Goal: Task Accomplishment & Management: Complete application form

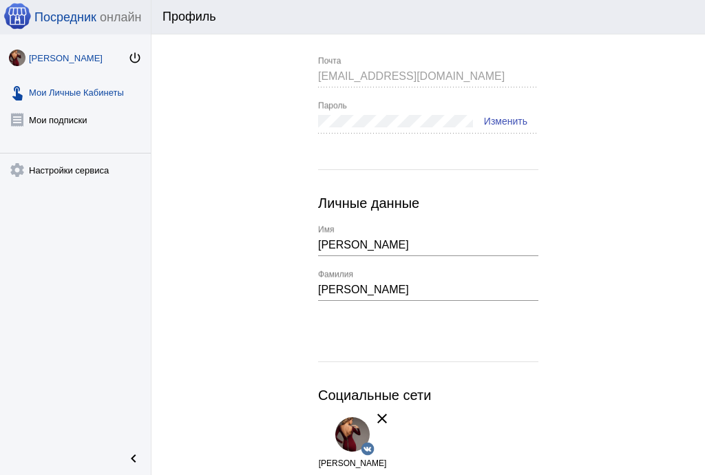
click at [65, 92] on link "touch_app Мои Личные Кабинеты" at bounding box center [75, 90] width 151 height 28
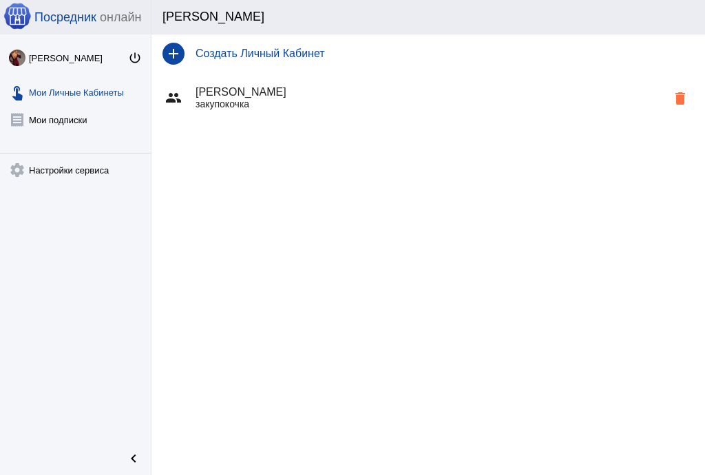
click at [243, 103] on p "закупокочка" at bounding box center [431, 103] width 471 height 11
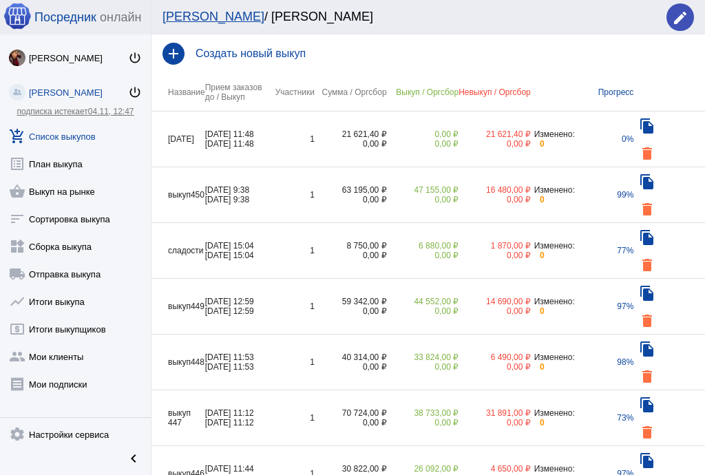
click at [187, 48] on div "Создать новый выкуп" at bounding box center [440, 54] width 510 height 12
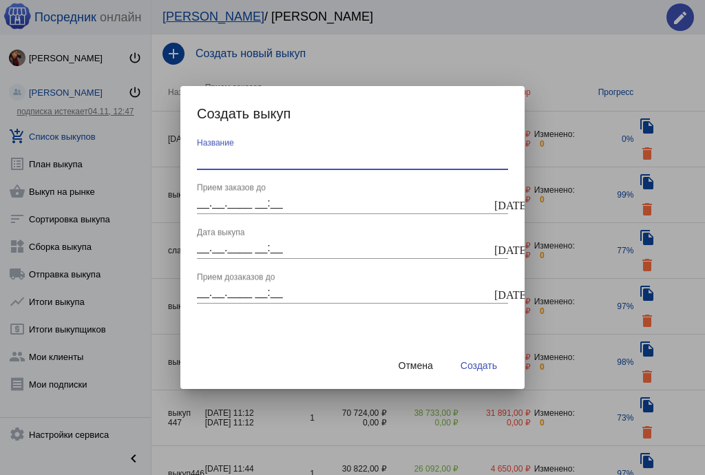
click at [258, 160] on input "Название" at bounding box center [352, 158] width 311 height 12
type input "выкуп451"
click at [502, 203] on mat-icon "[DATE]" at bounding box center [500, 204] width 11 height 12
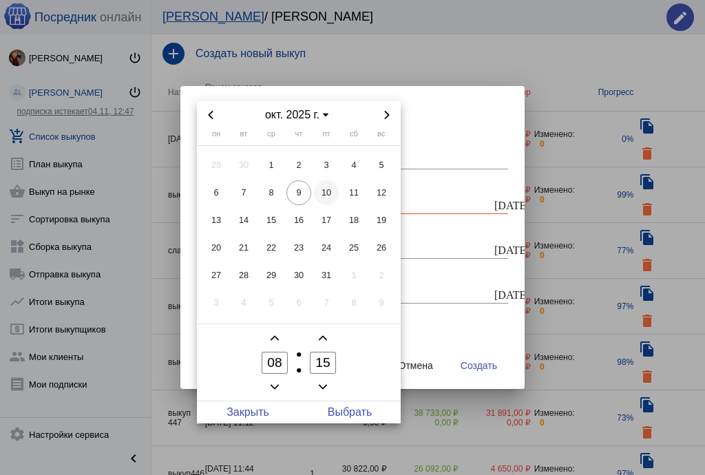
click at [321, 190] on span "10" at bounding box center [326, 192] width 25 height 25
click at [328, 406] on span "Выбрать" at bounding box center [350, 413] width 102 height 22
type input "[DATE] 08:15"
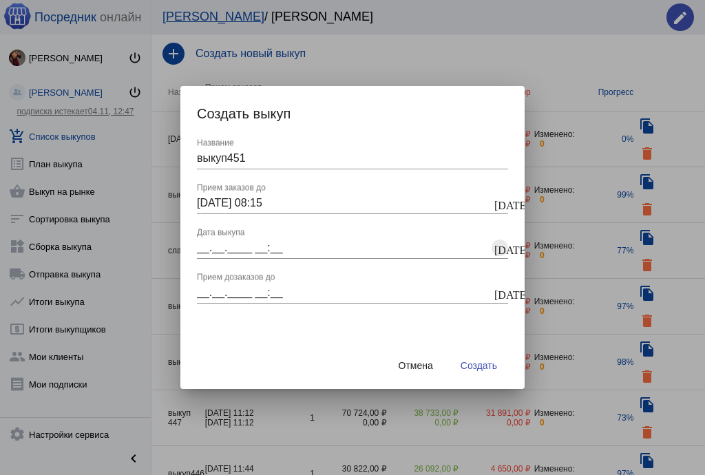
click at [498, 249] on mat-icon "[DATE]" at bounding box center [500, 248] width 11 height 12
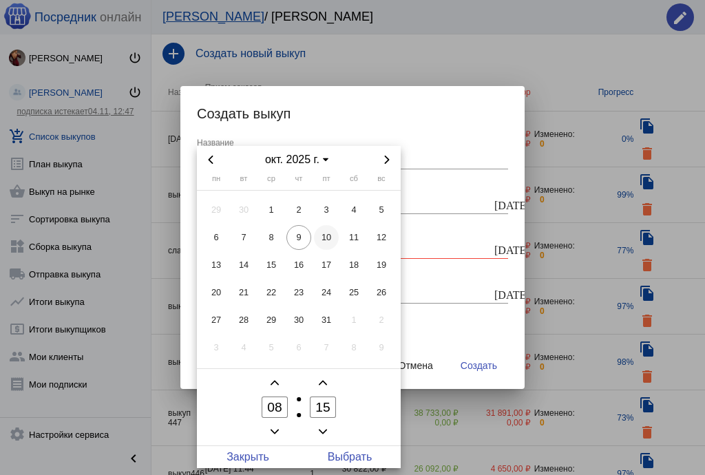
click at [331, 238] on span "10" at bounding box center [326, 237] width 25 height 25
click at [366, 460] on span "Выбрать" at bounding box center [350, 457] width 102 height 22
type input "[DATE] 08:15"
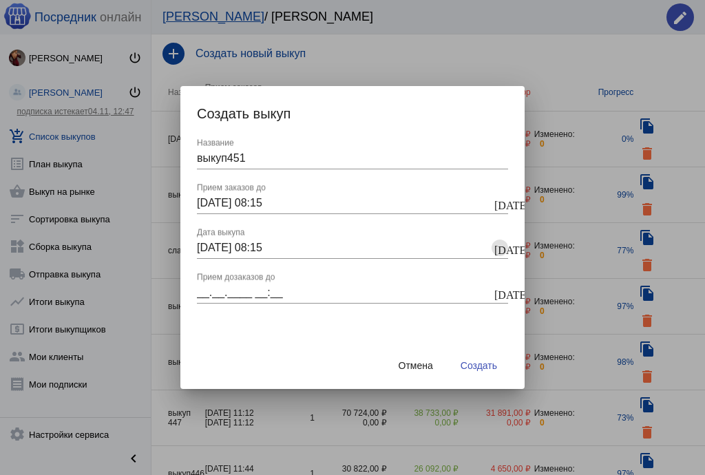
click at [505, 289] on mat-icon "[DATE]" at bounding box center [500, 293] width 11 height 12
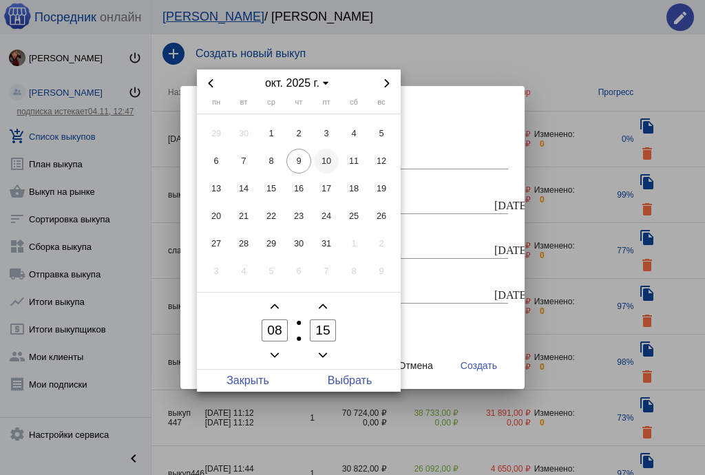
click at [333, 158] on span "10" at bounding box center [326, 161] width 25 height 25
click at [369, 377] on span "Выбрать" at bounding box center [350, 381] width 102 height 22
type input "[DATE] 08:15"
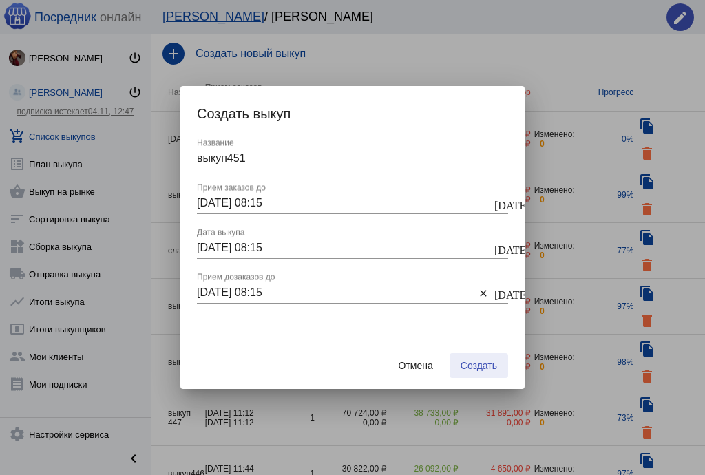
click at [481, 362] on span "Создать" at bounding box center [479, 365] width 37 height 11
